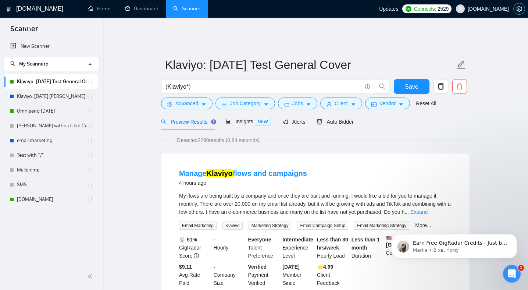
click at [521, 7] on icon "setting" at bounding box center [520, 9] width 6 height 6
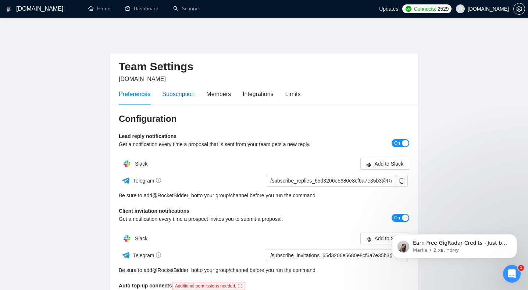
click at [181, 89] on div "Subscription" at bounding box center [178, 93] width 32 height 9
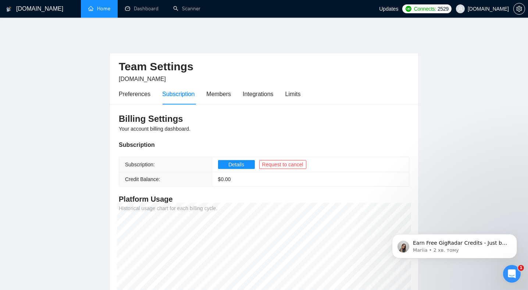
click at [105, 9] on link "Home" at bounding box center [99, 9] width 22 height 6
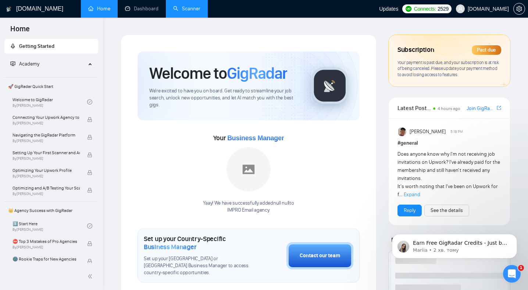
click at [186, 12] on link "Scanner" at bounding box center [186, 9] width 27 height 6
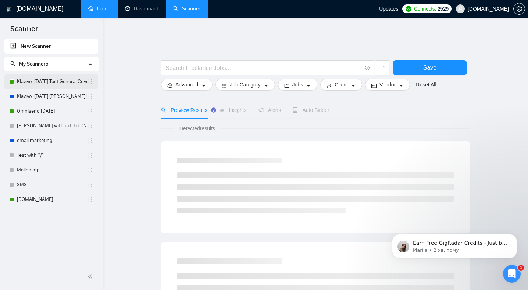
click at [65, 83] on link "Klaviyo: [DATE] Test General Cover" at bounding box center [52, 81] width 70 height 15
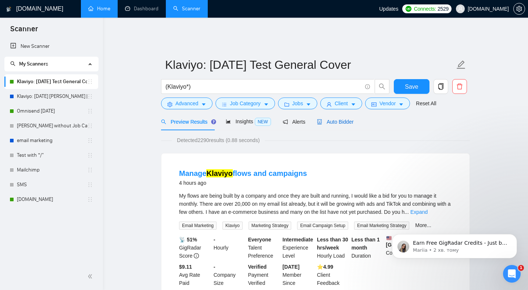
click at [339, 119] on span "Auto Bidder" at bounding box center [335, 122] width 36 height 6
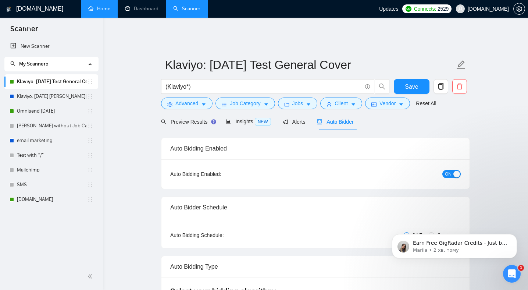
radio input "false"
radio input "true"
checkbox input "true"
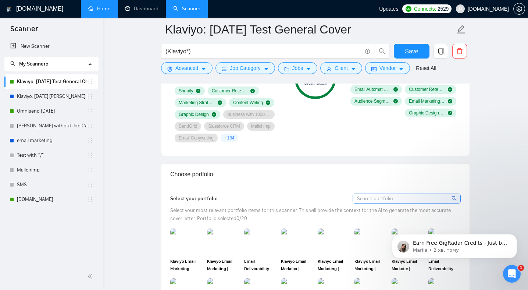
scroll to position [562, 0]
